Goal: Information Seeking & Learning: Learn about a topic

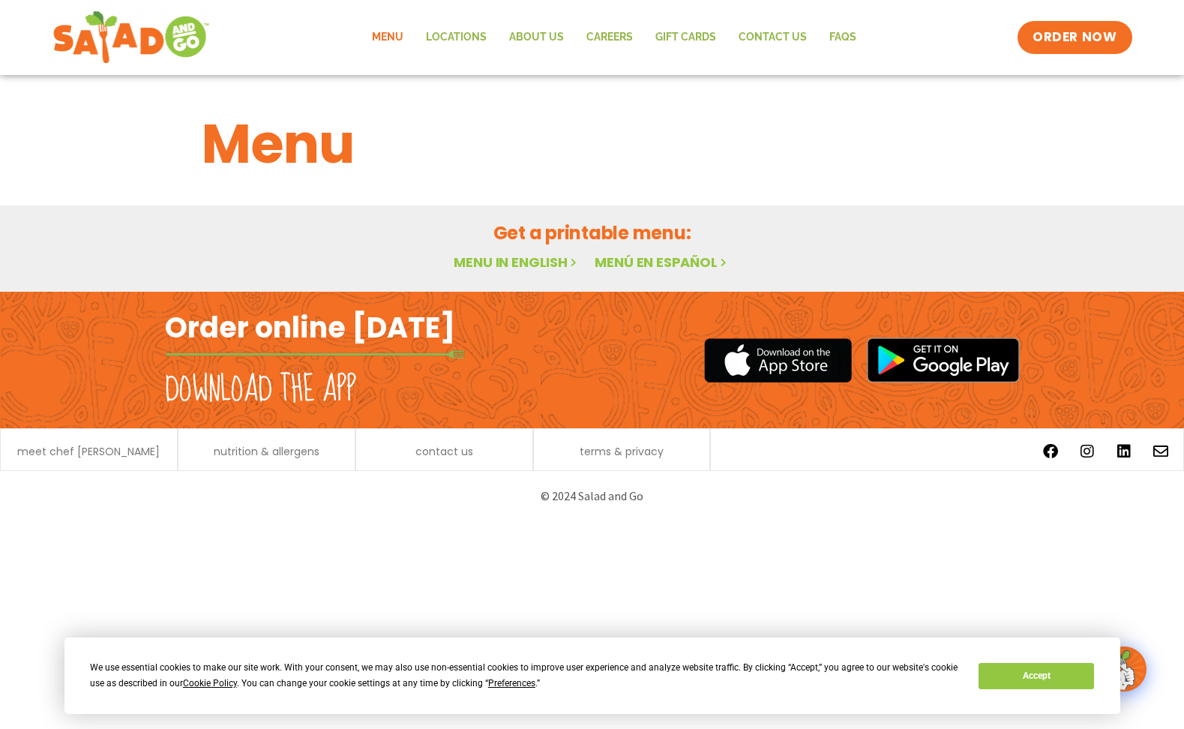
click at [508, 265] on link "Menu in English" at bounding box center [517, 262] width 126 height 19
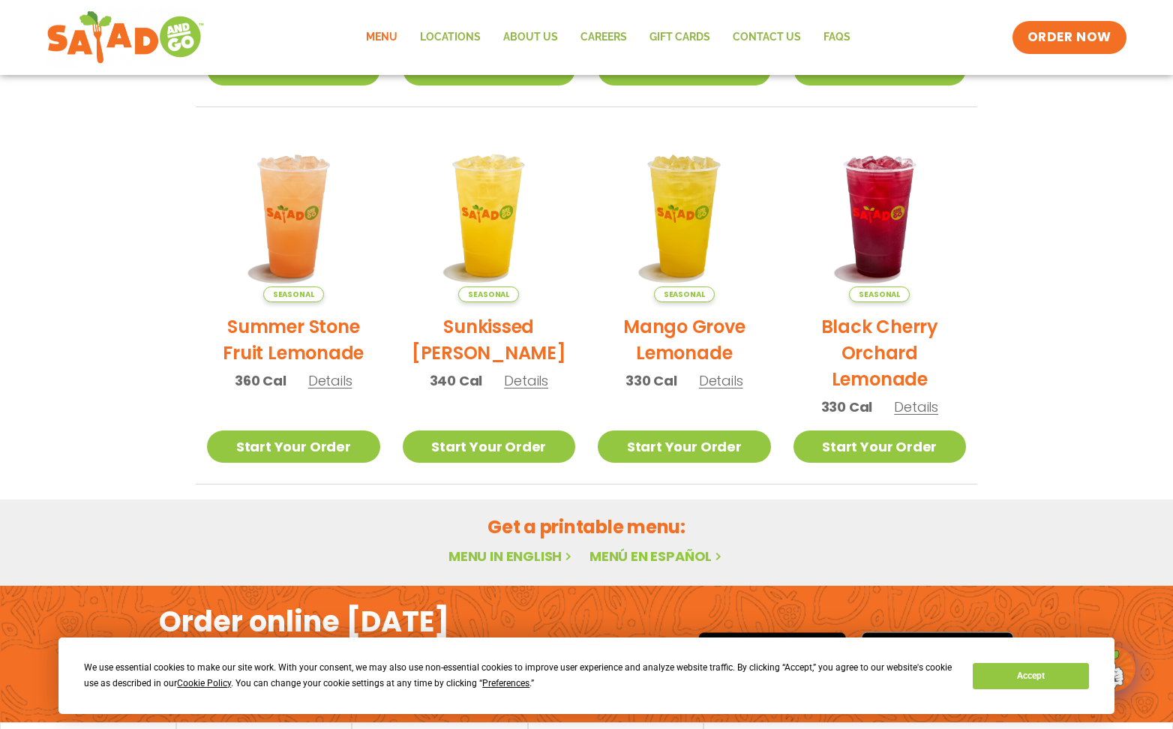
scroll to position [308, 0]
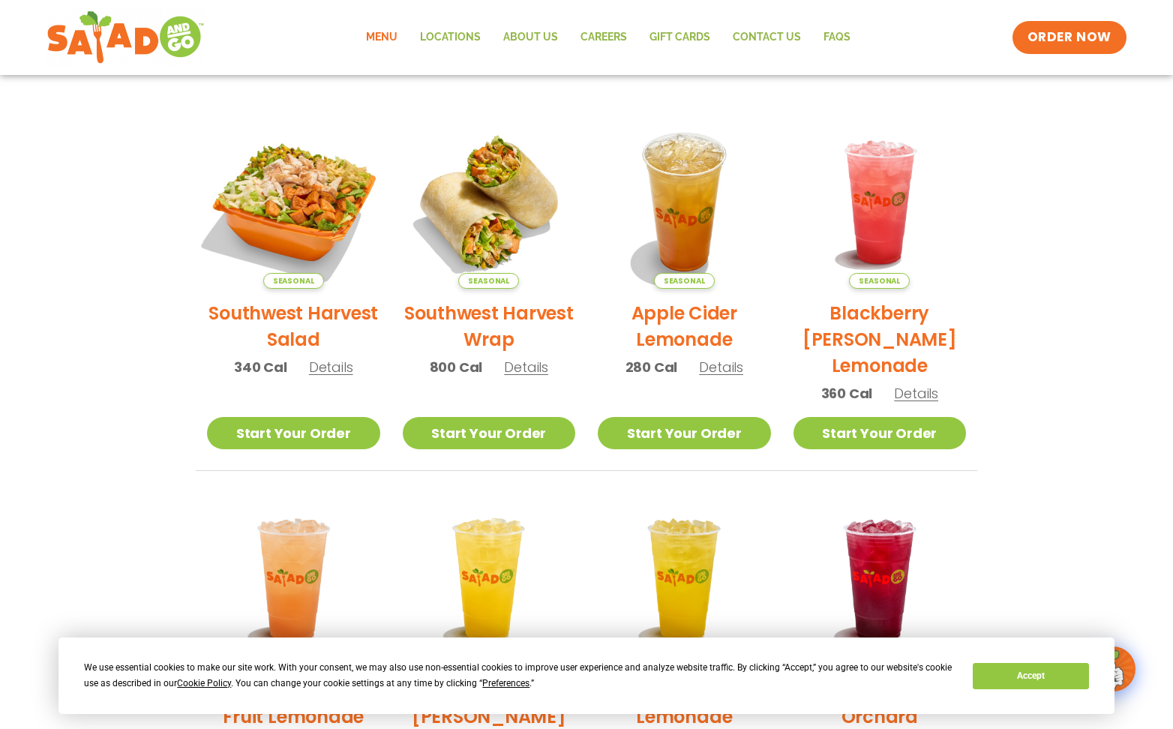
click at [310, 227] on img at bounding box center [293, 201] width 203 height 203
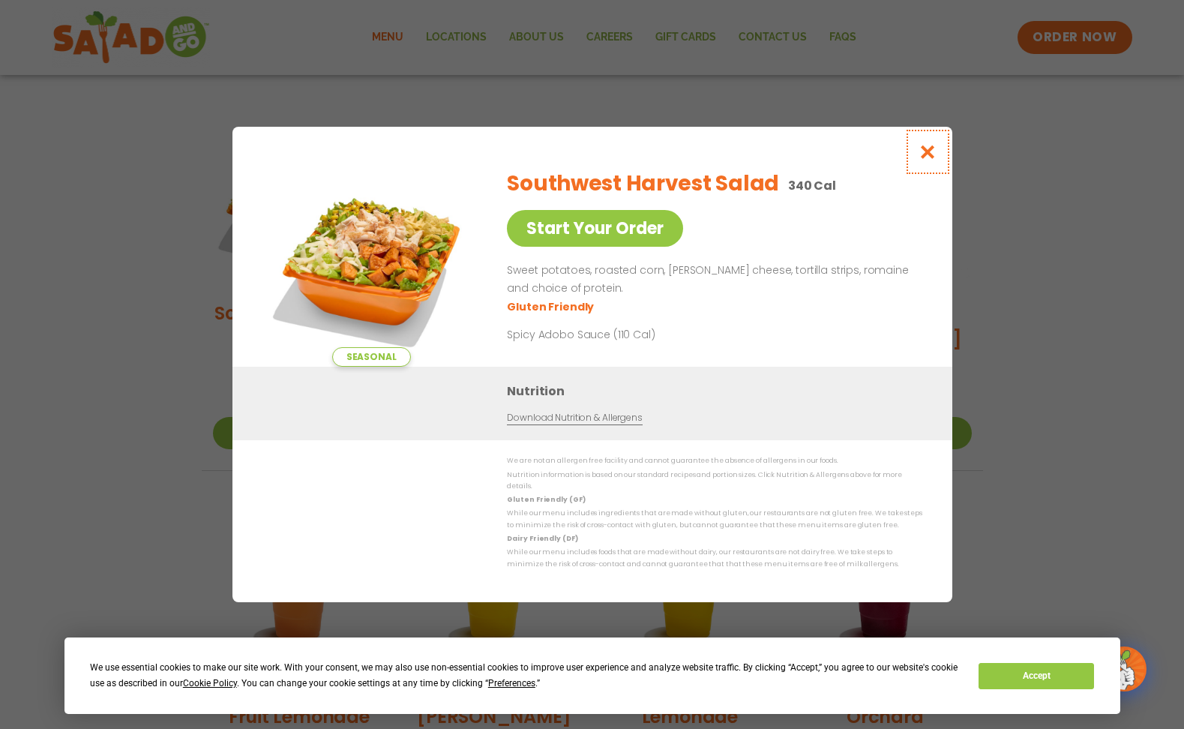
click at [925, 160] on icon "Close modal" at bounding box center [927, 152] width 19 height 16
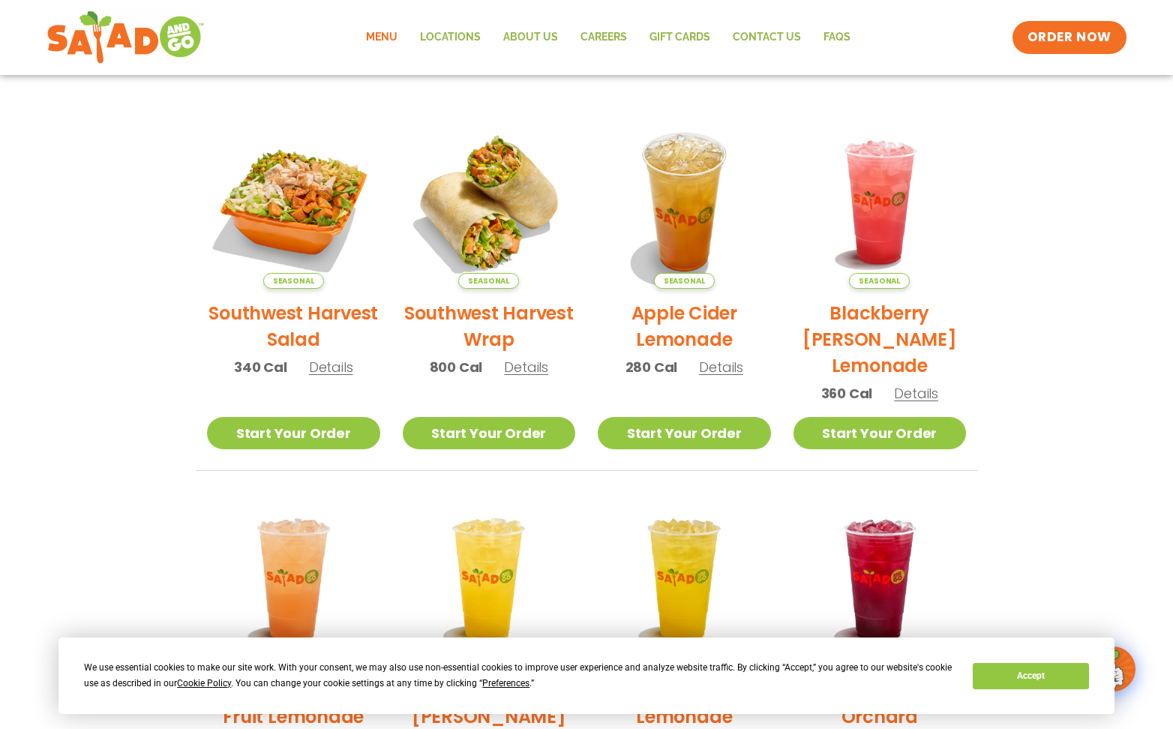
click at [373, 37] on link "Menu" at bounding box center [382, 37] width 54 height 34
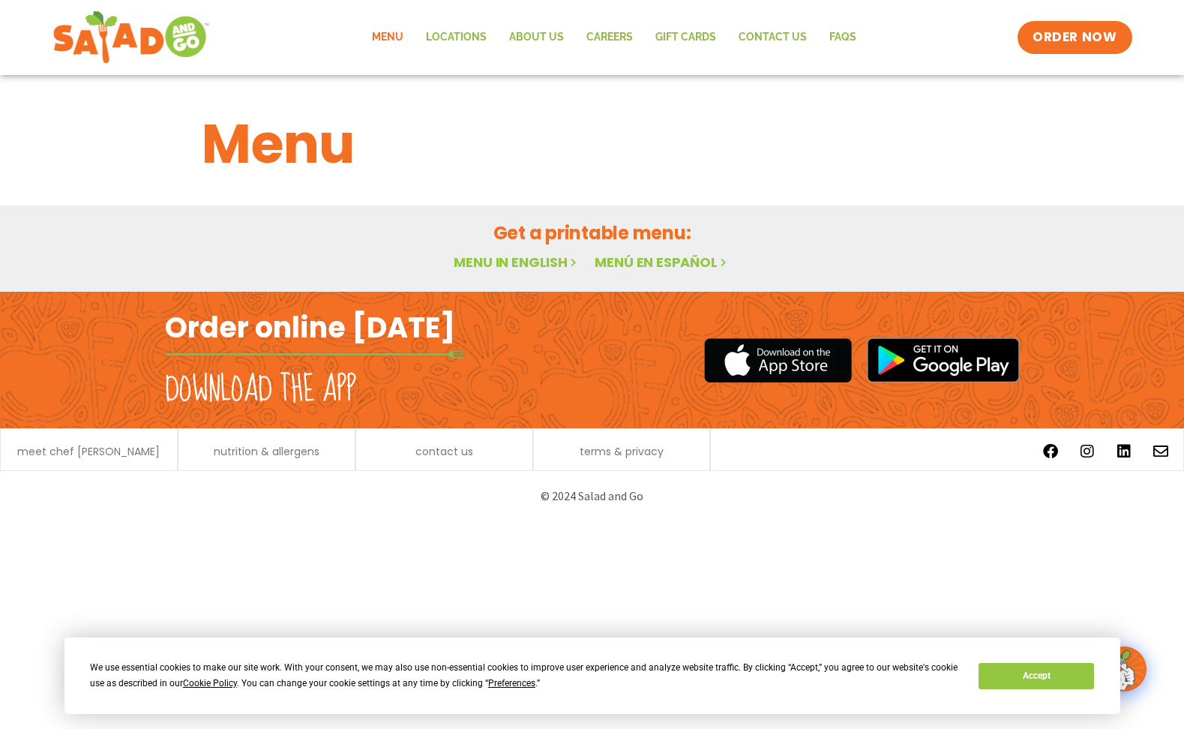
click at [526, 261] on link "Menu in English" at bounding box center [517, 262] width 126 height 19
click at [1039, 676] on button "Accept" at bounding box center [1035, 676] width 115 height 26
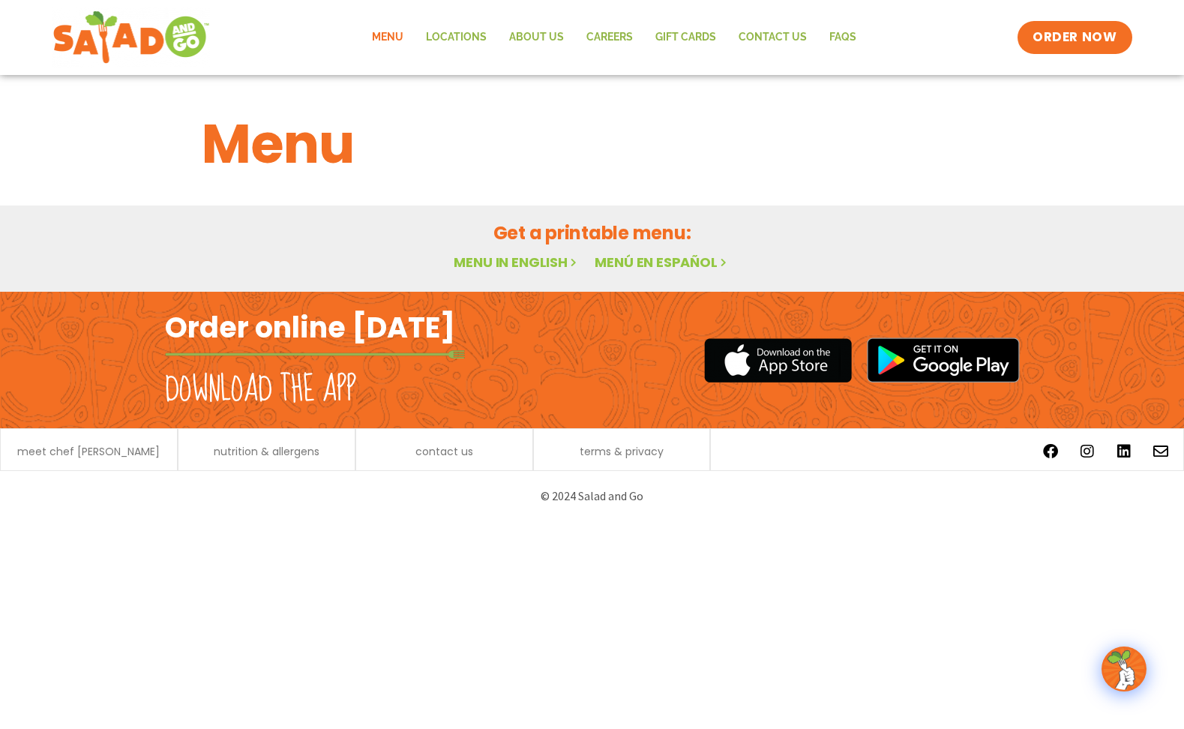
click at [546, 264] on link "Menu in English" at bounding box center [517, 262] width 126 height 19
click at [1121, 677] on img at bounding box center [1124, 669] width 42 height 42
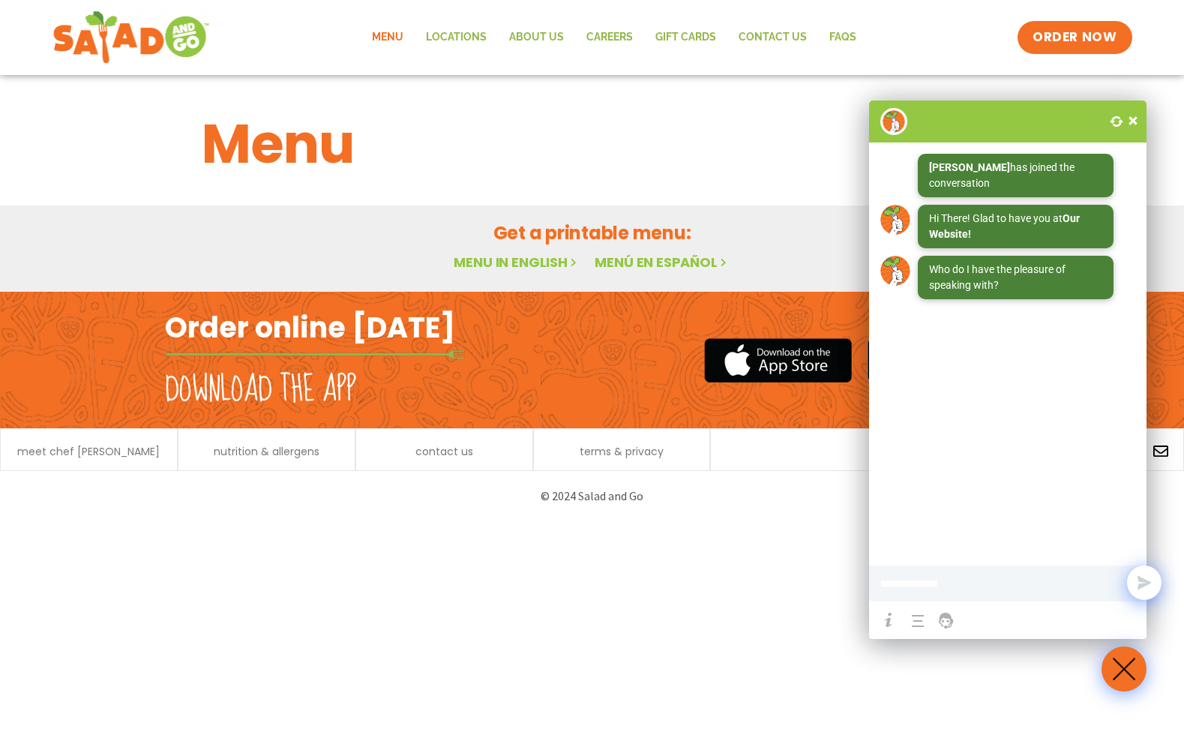
click at [1137, 121] on span at bounding box center [1132, 120] width 15 height 15
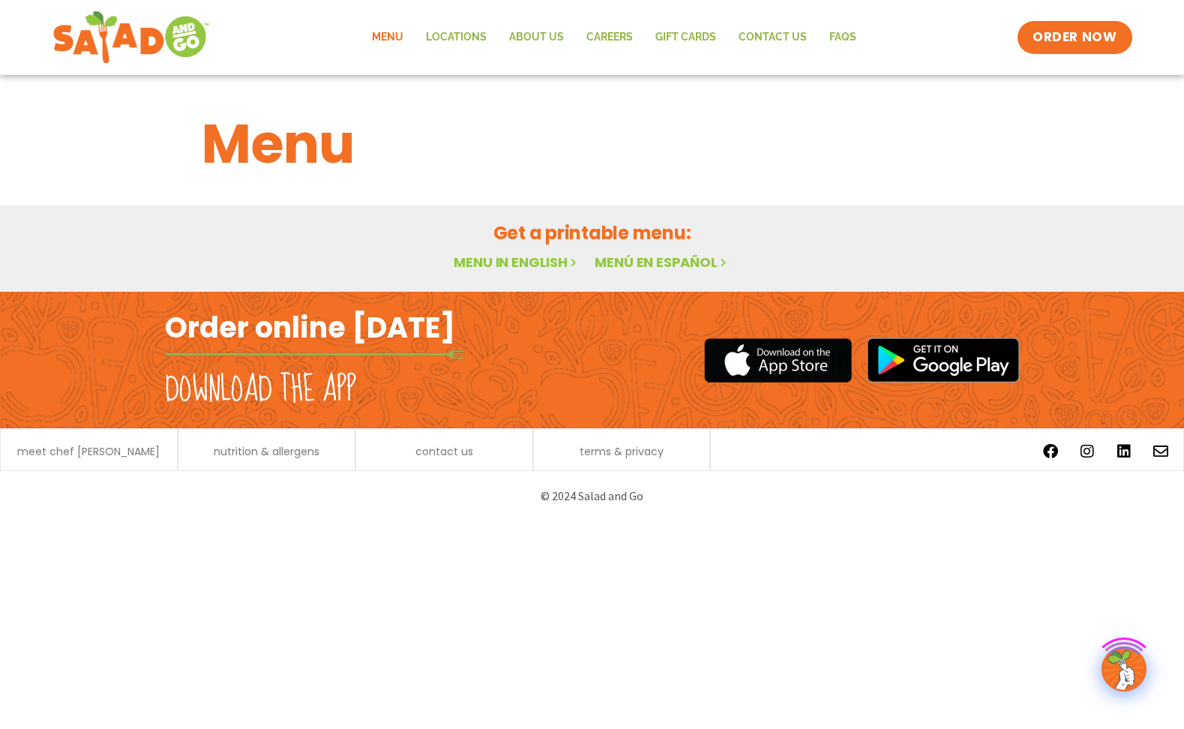
click at [373, 37] on link "Menu" at bounding box center [388, 37] width 54 height 34
